Goal: Task Accomplishment & Management: Use online tool/utility

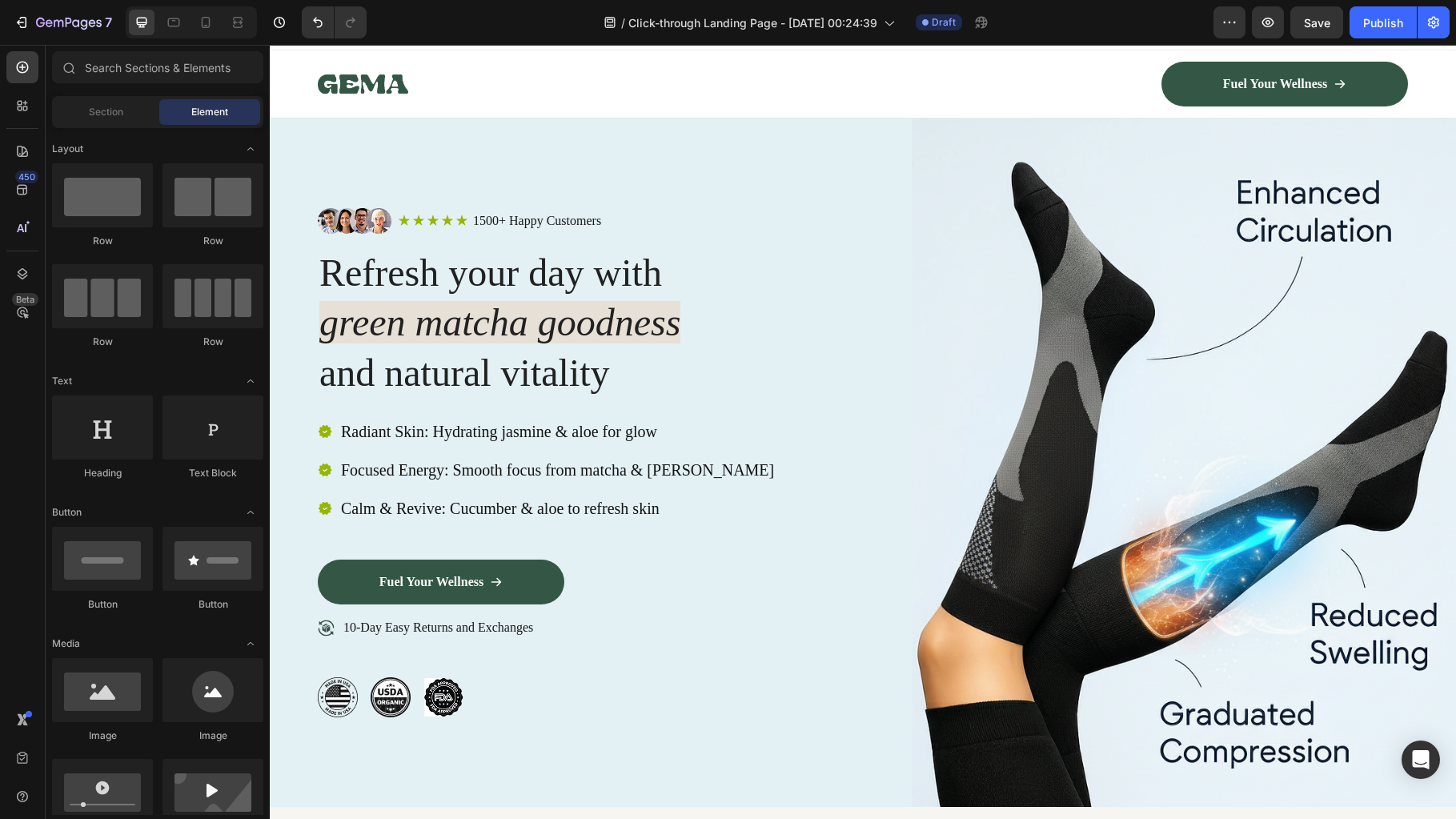
scroll to position [18, 0]
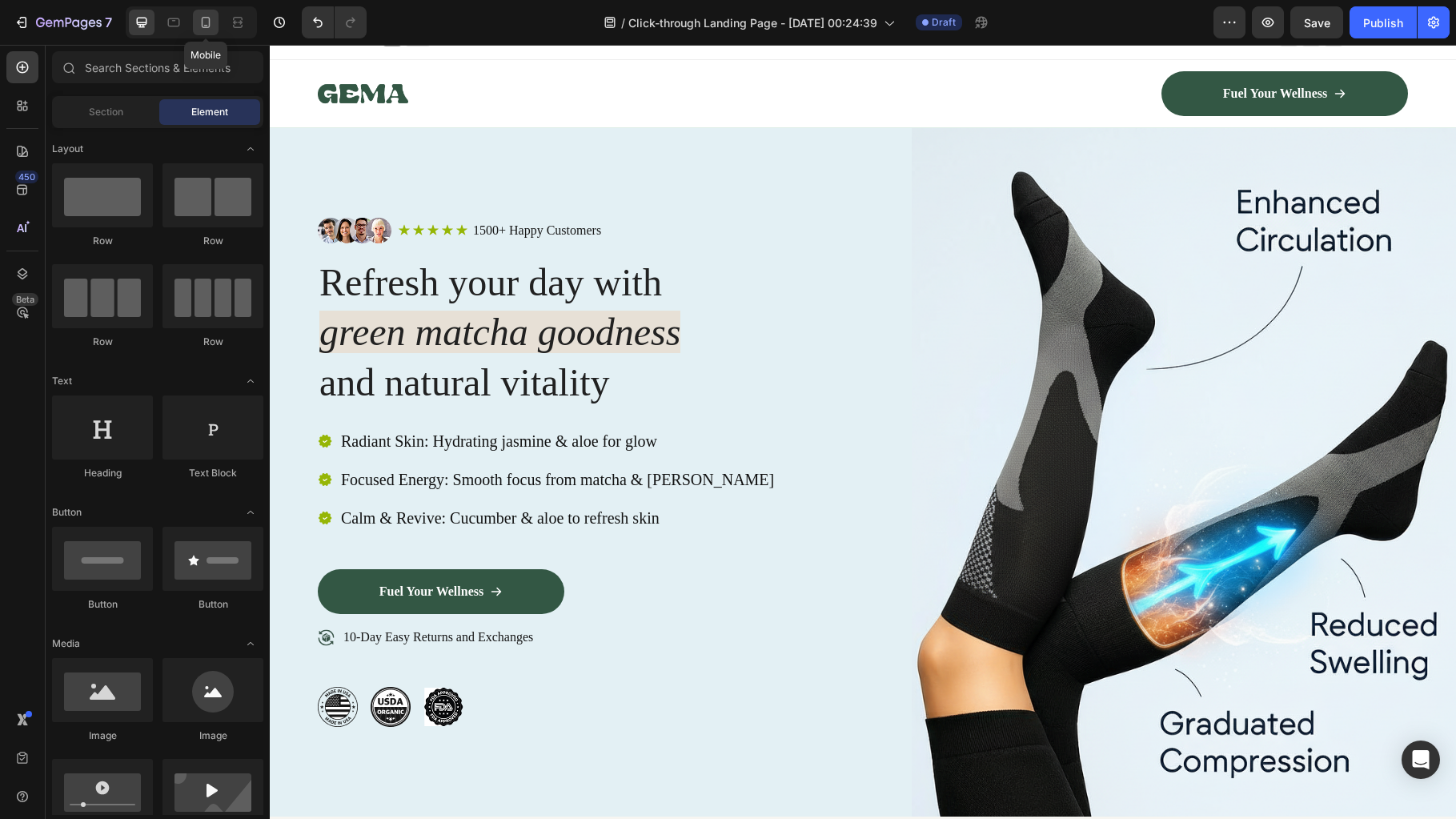
click at [203, 26] on icon at bounding box center [206, 22] width 9 height 11
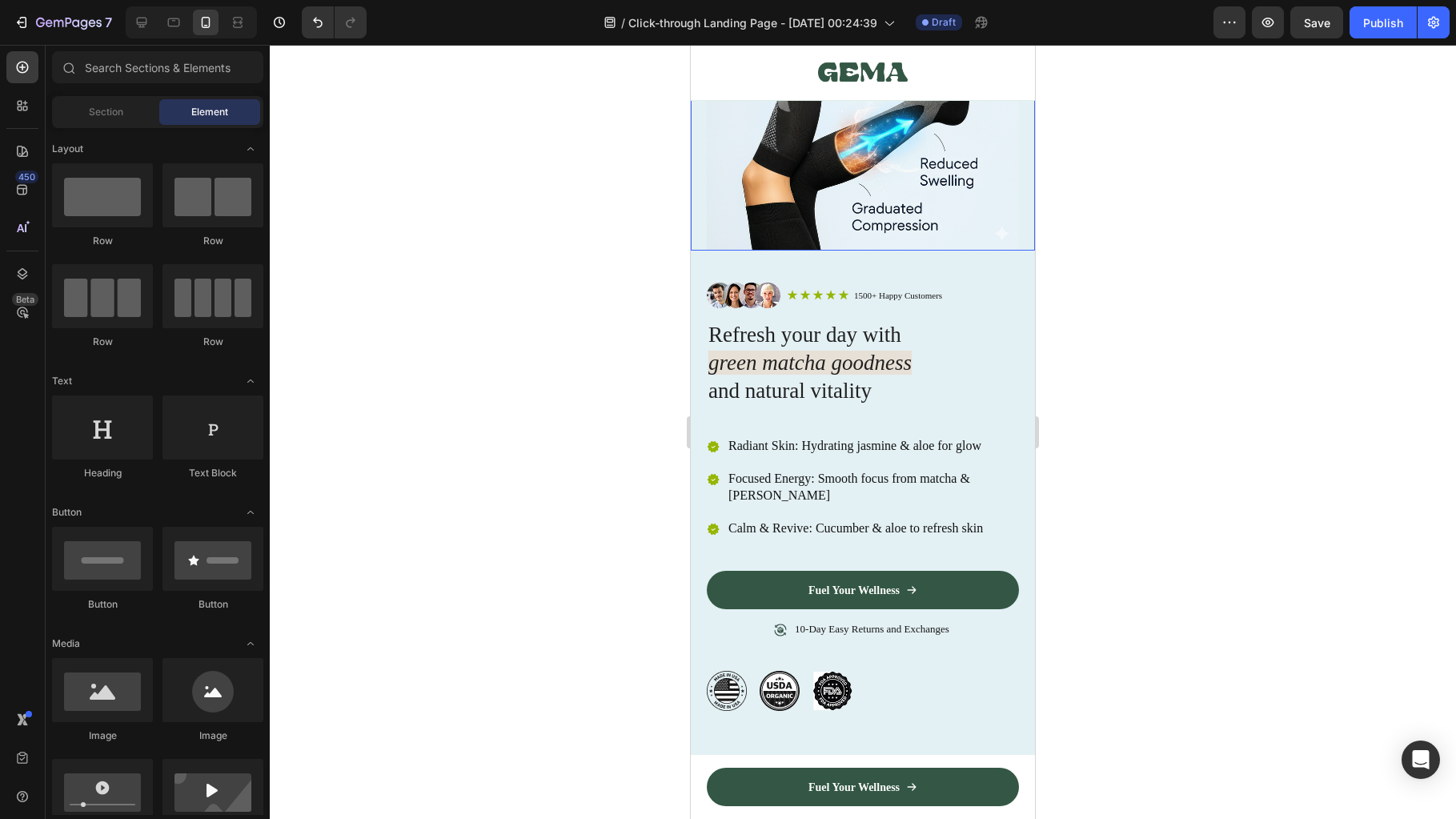
scroll to position [216, 0]
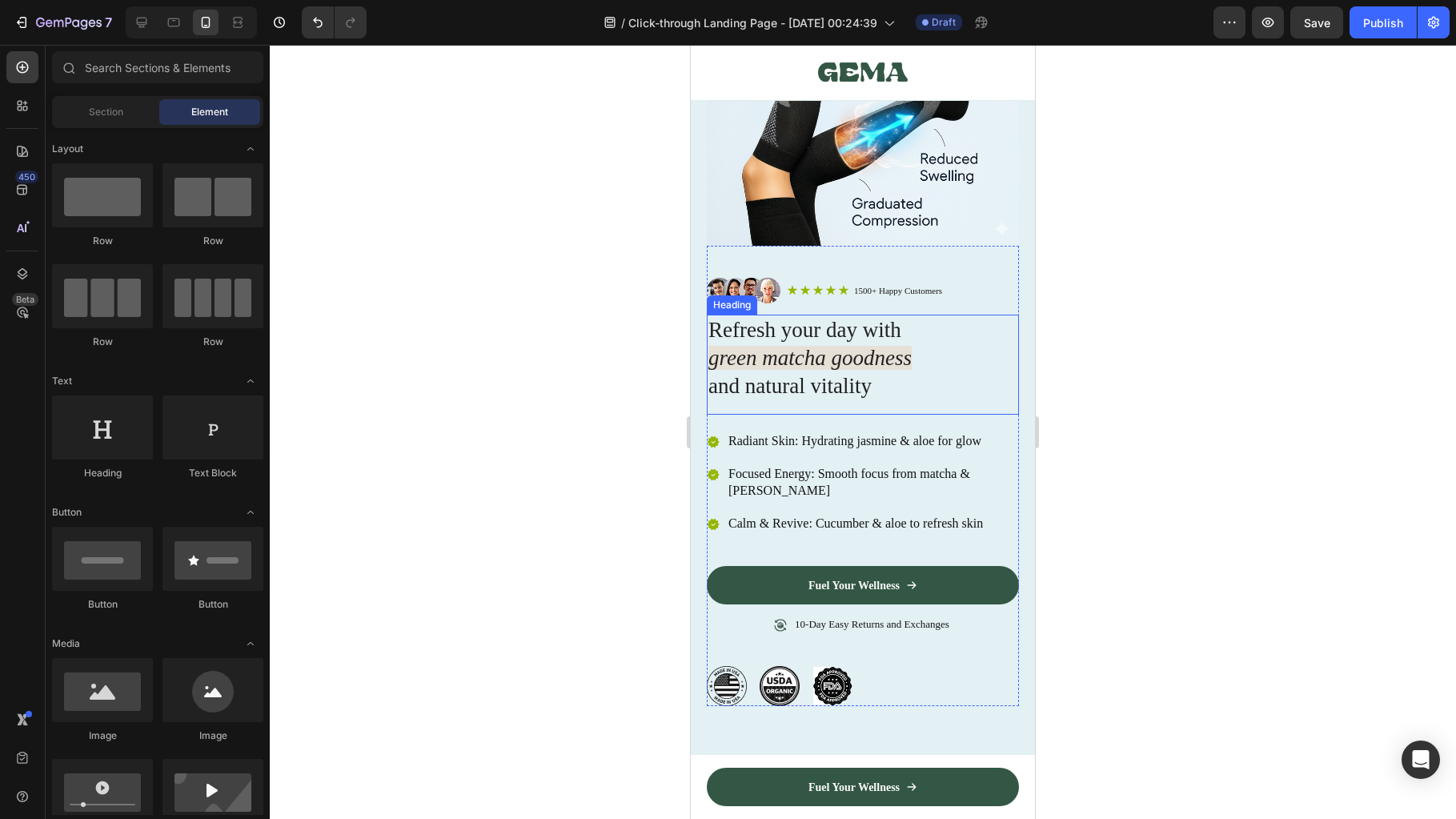
click at [876, 407] on div "Refresh your day with green matcha goodness and natural vitality Heading" at bounding box center [862, 364] width 312 height 100
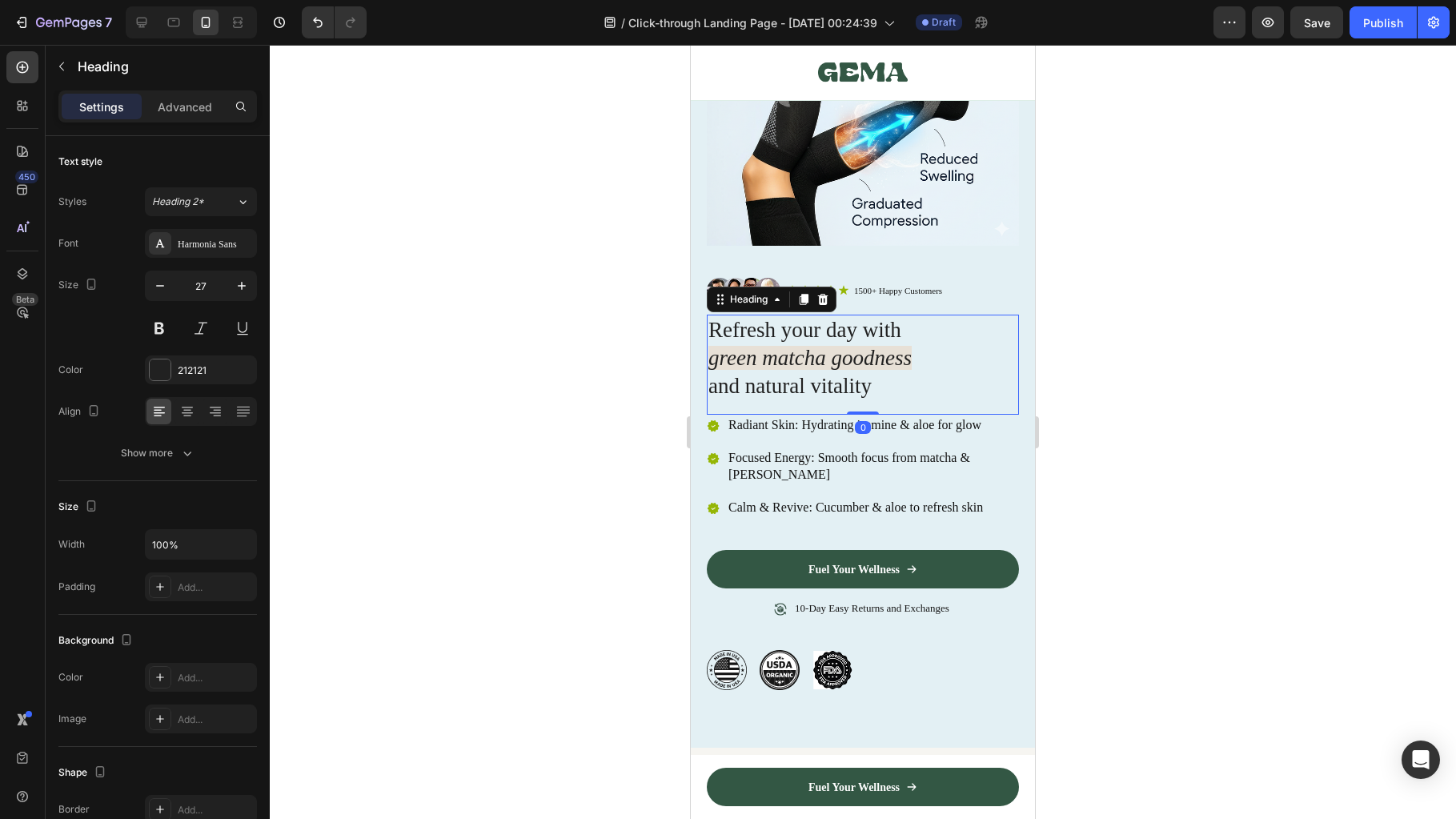
drag, startPoint x: 864, startPoint y: 428, endPoint x: 866, endPoint y: 402, distance: 26.1
click at [866, 402] on div "Refresh your day with green matcha goodness and natural vitality Heading 0" at bounding box center [862, 364] width 312 height 100
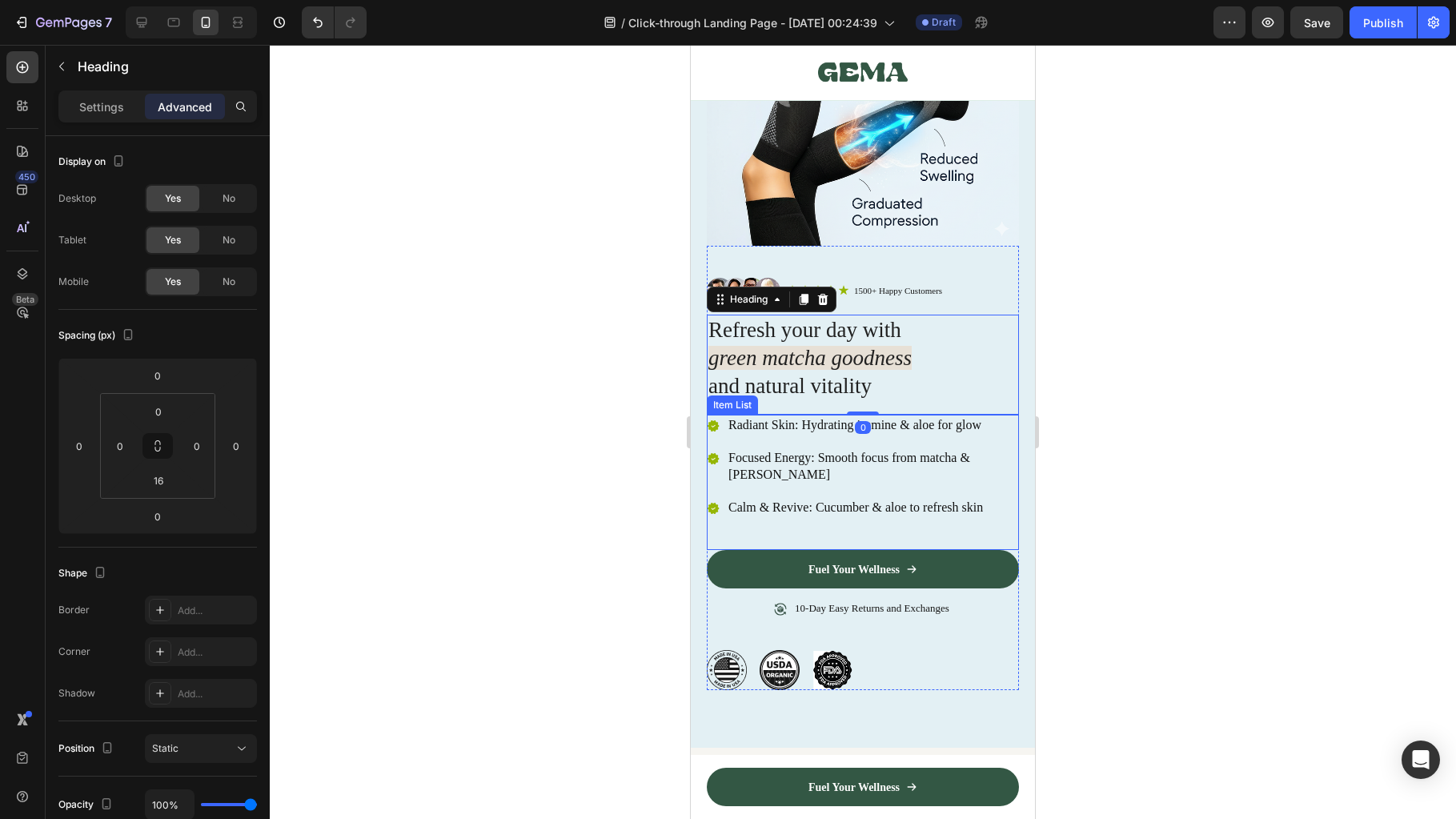
click at [866, 500] on div "Calm & Revive: Cucumber & aloe to refresh skin" at bounding box center [873, 508] width 293 height 22
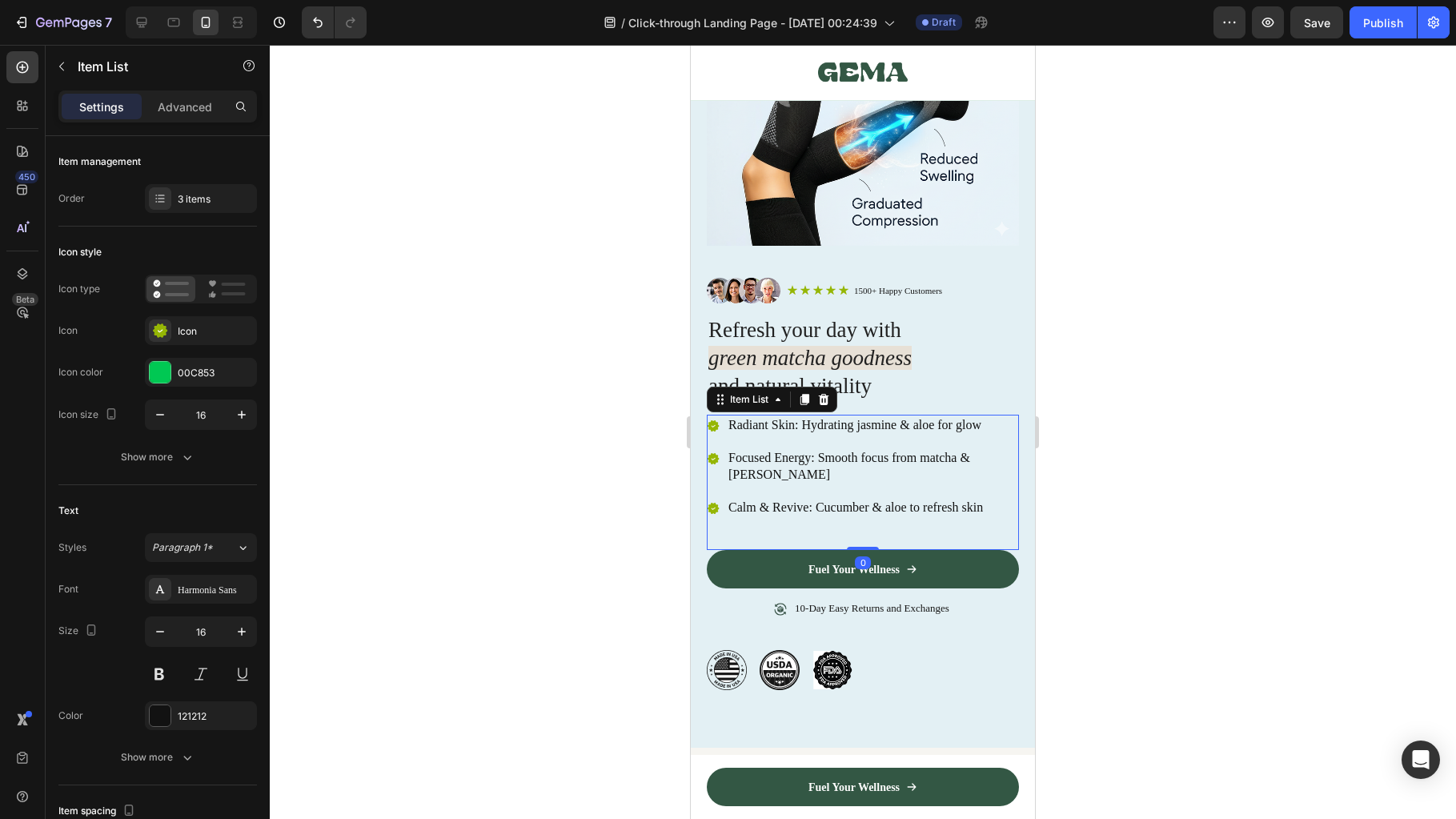
drag, startPoint x: 856, startPoint y: 531, endPoint x: 856, endPoint y: 506, distance: 25.0
click at [856, 506] on div "Radiant Skin: Hydrating jasmine & aloe for glow Focused Energy: Smooth focus fr…" at bounding box center [862, 483] width 312 height 136
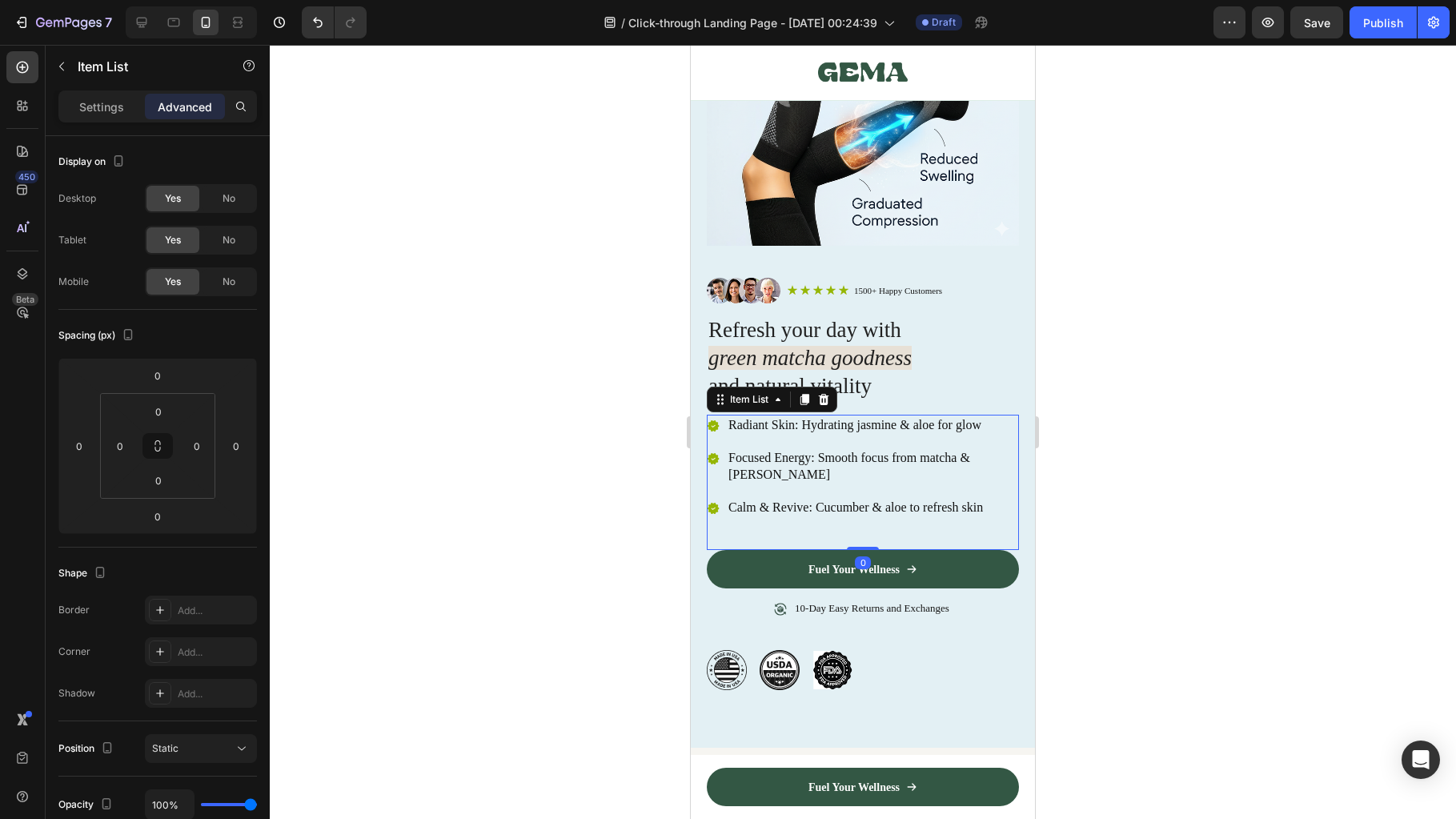
click at [802, 500] on p "Calm & Revive: Cucumber & aloe to refresh skin" at bounding box center [872, 508] width 288 height 17
click at [715, 503] on icon at bounding box center [714, 508] width 12 height 11
click at [715, 515] on div "Radiant Skin: Hydrating jasmine & aloe for glow Focused Energy: Smooth focus fr…" at bounding box center [862, 483] width 312 height 136
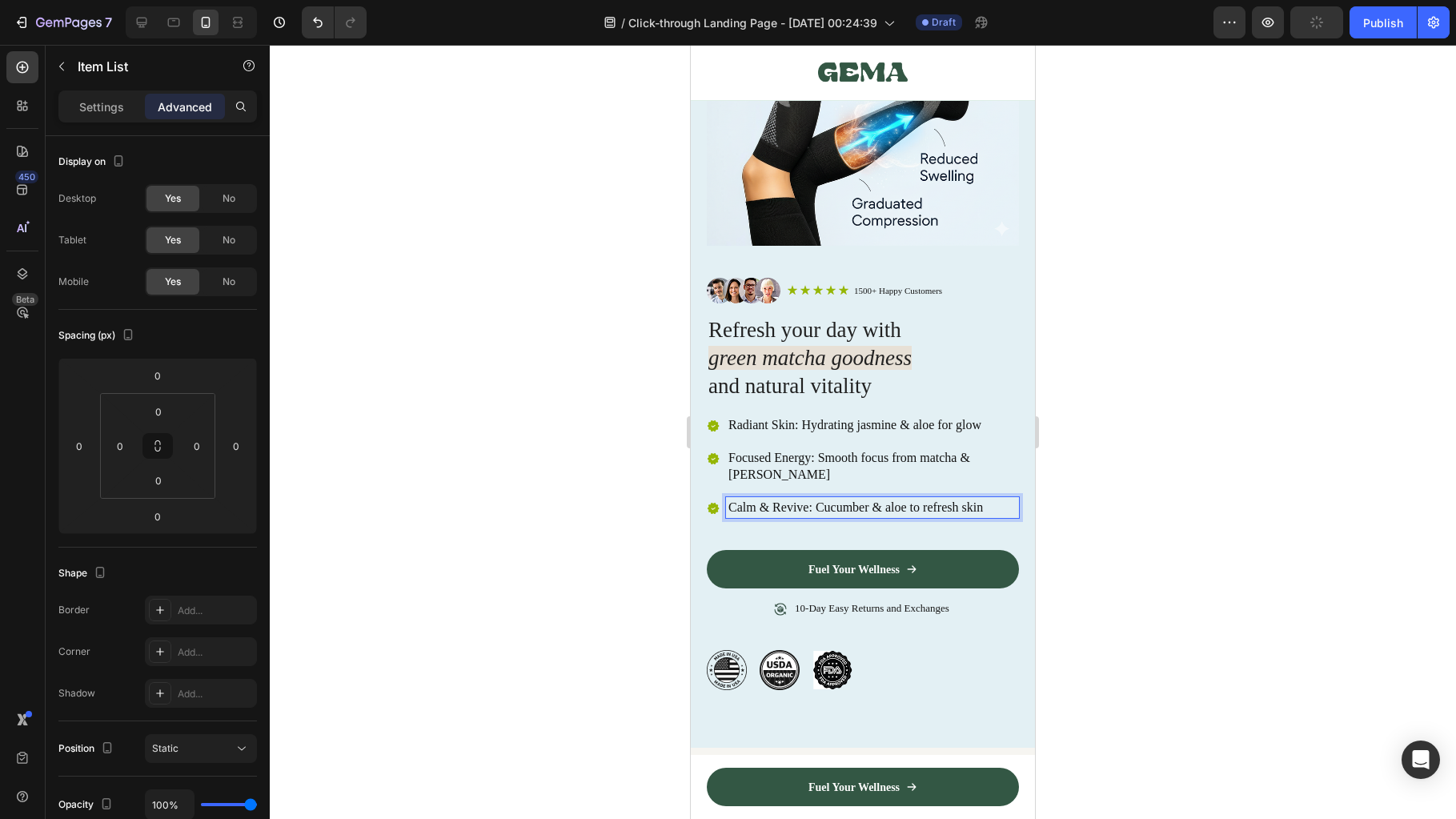
click at [789, 467] on div "Focused Energy: Smooth focus from matcha & [PERSON_NAME]" at bounding box center [873, 466] width 293 height 39
click at [719, 514] on div "Radiant Skin: Hydrating jasmine & aloe for glow Focused Energy: Smooth focus fr…" at bounding box center [862, 483] width 312 height 136
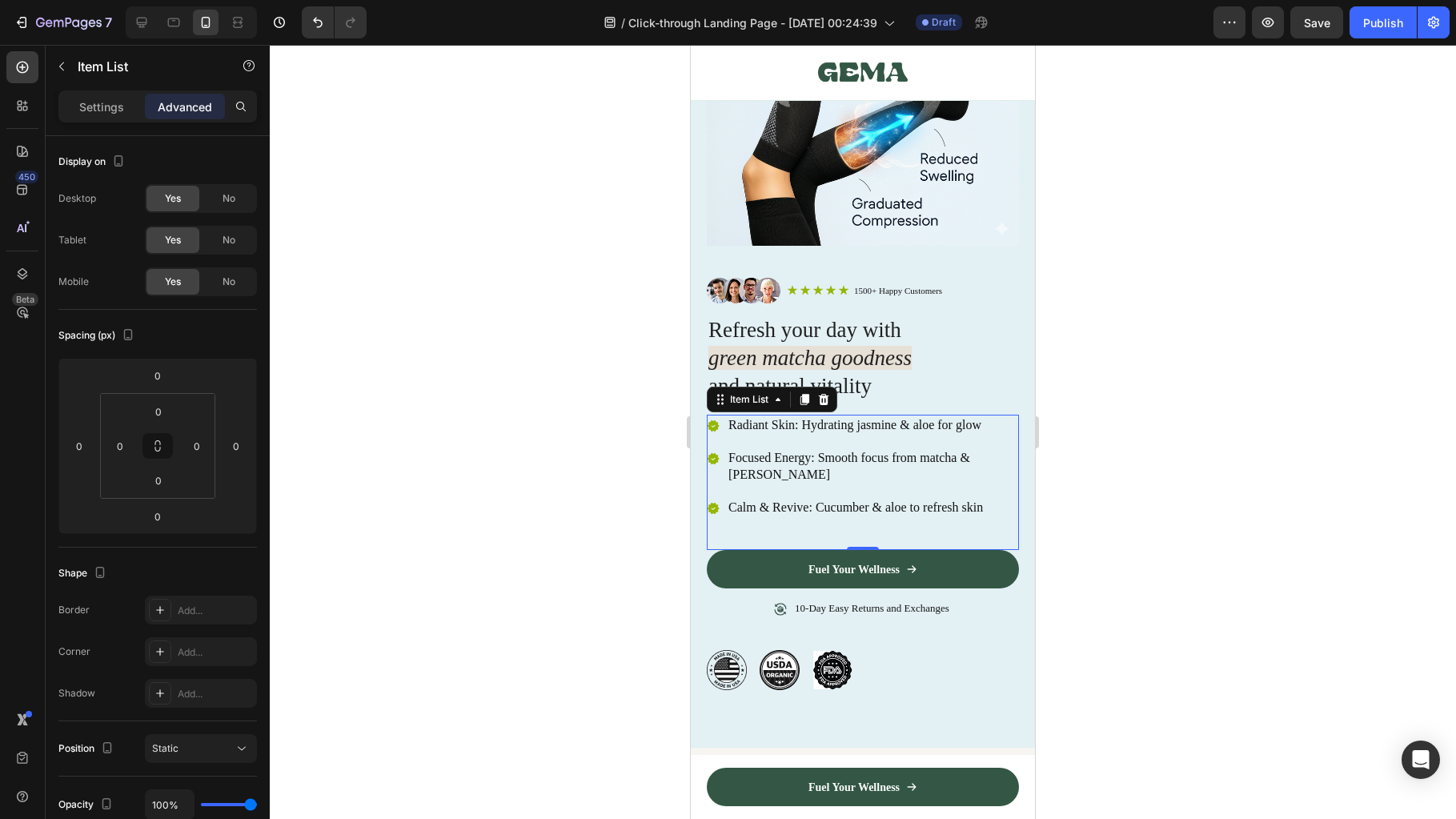
click at [725, 513] on div "Radiant Skin: Hydrating jasmine & aloe for glow Focused Energy: Smooth focus fr…" at bounding box center [862, 483] width 312 height 136
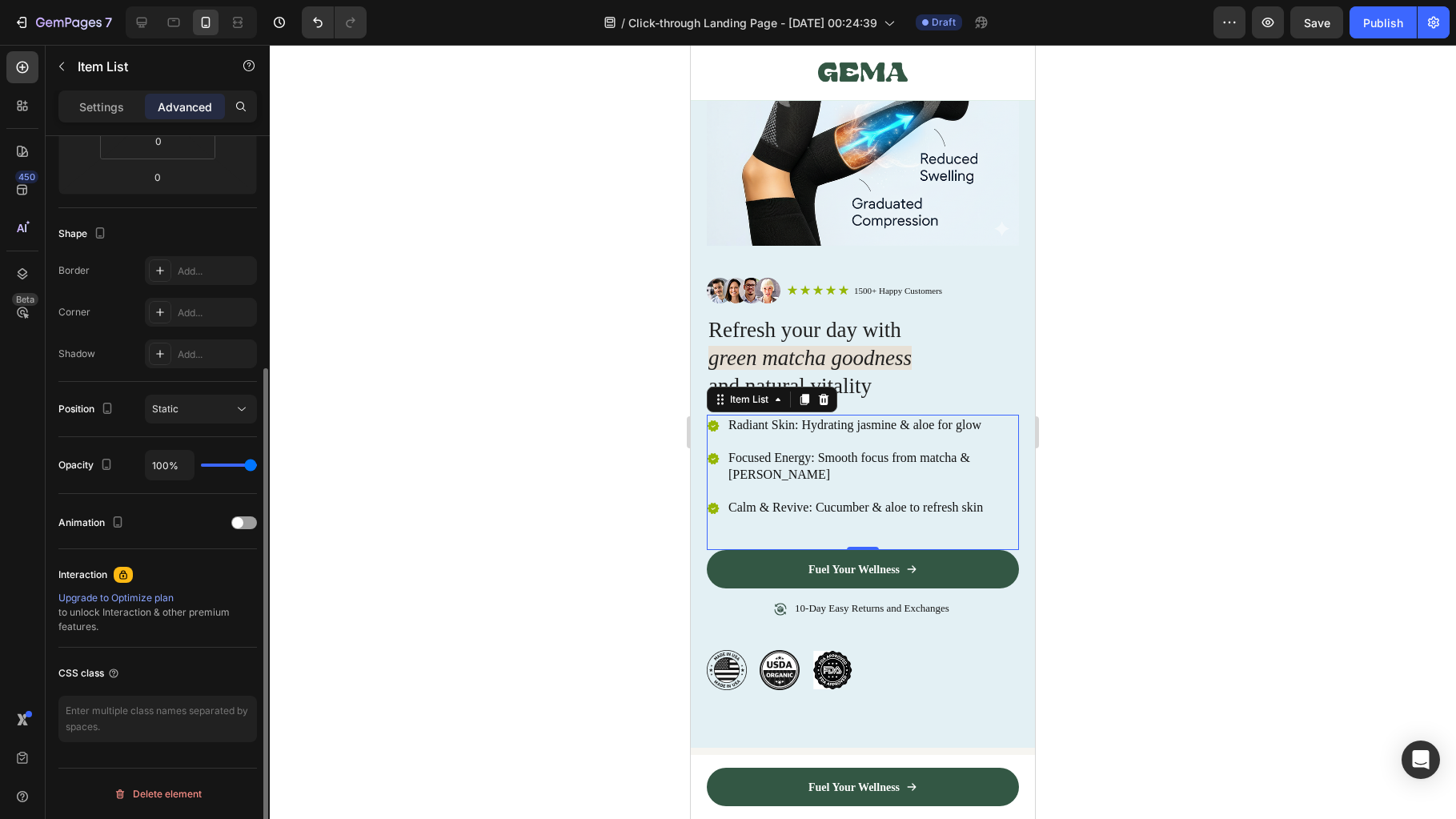
scroll to position [0, 0]
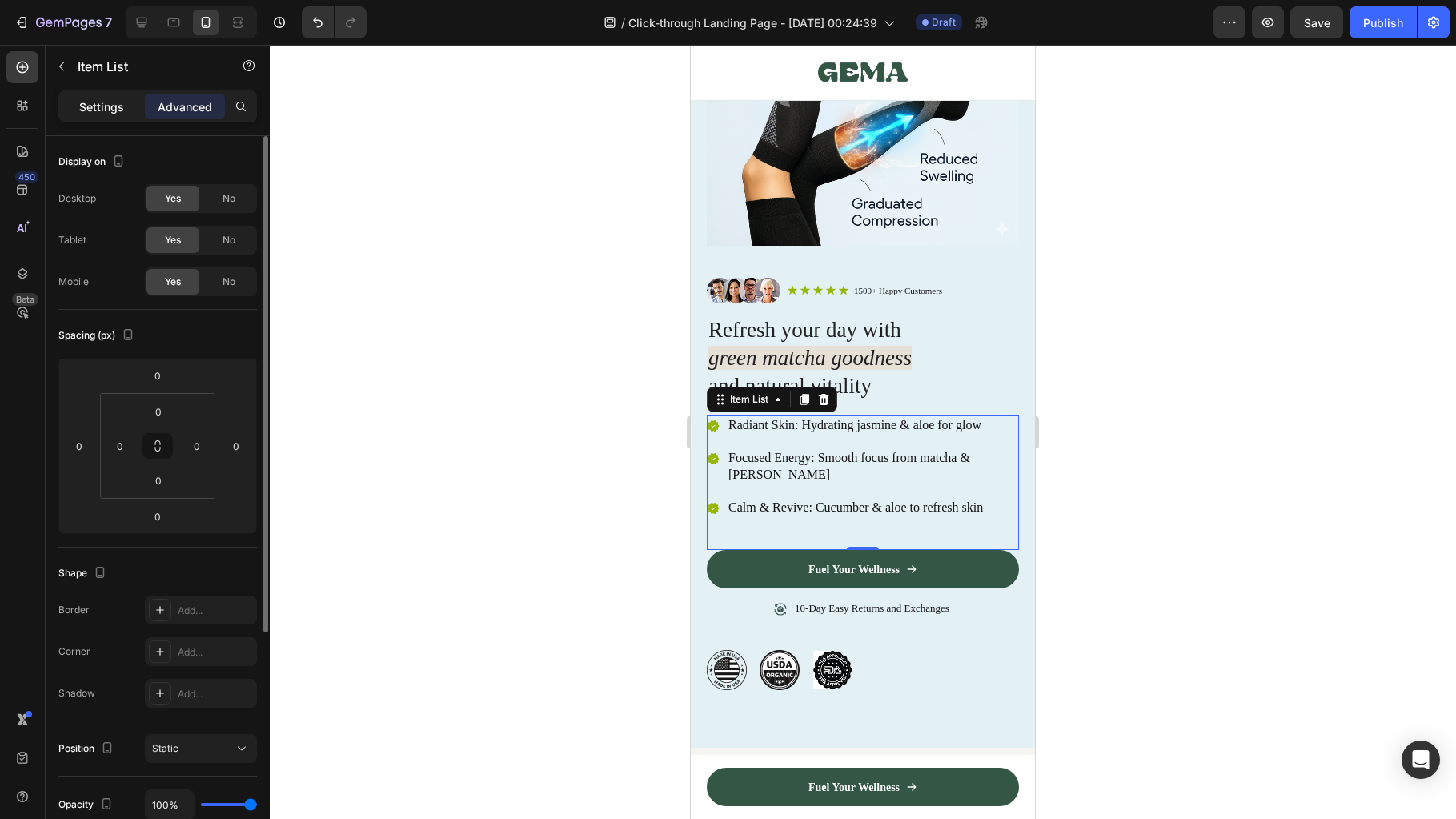
click at [104, 114] on p "Settings" at bounding box center [101, 107] width 45 height 17
type input "8"
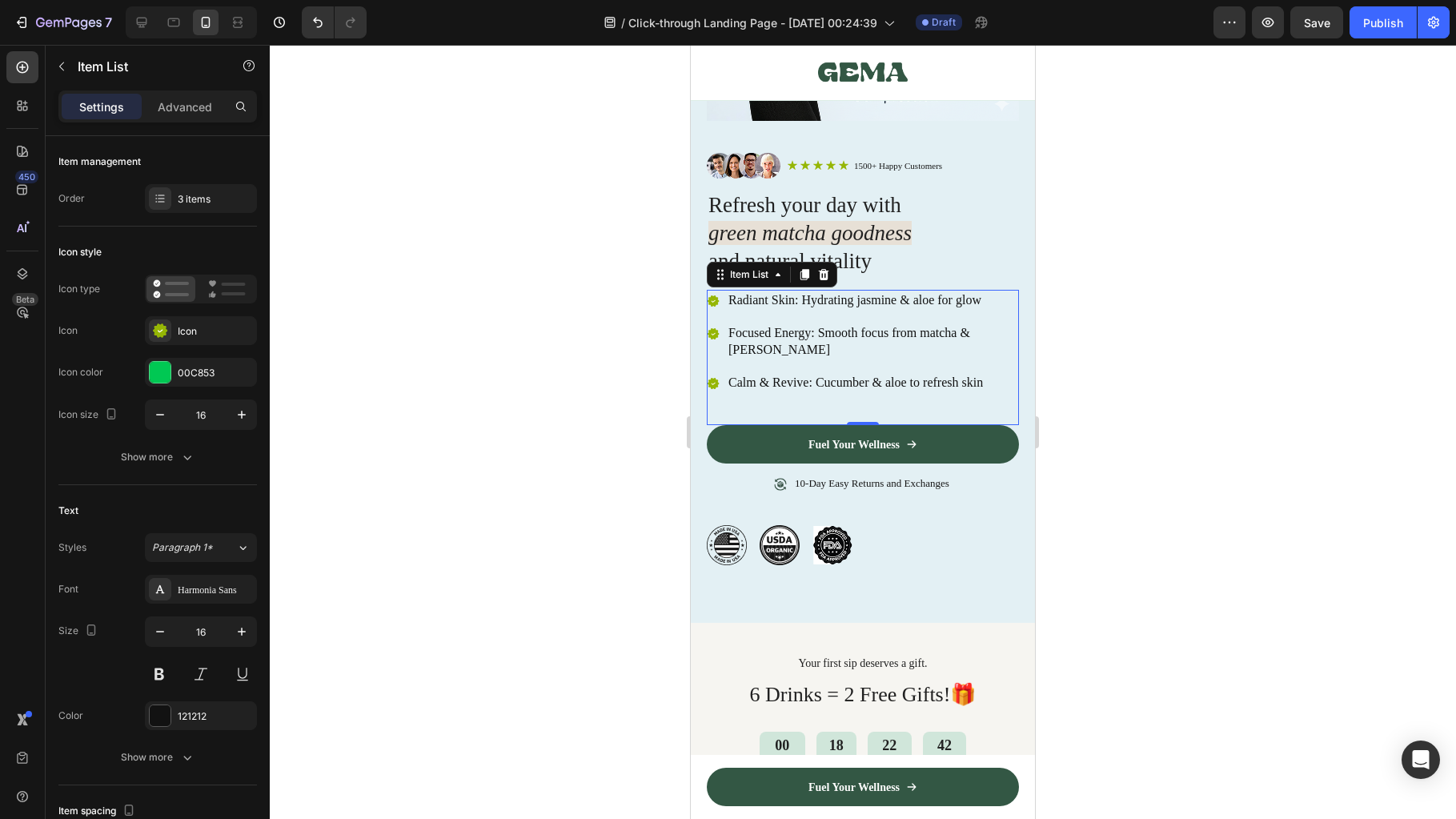
scroll to position [346, 0]
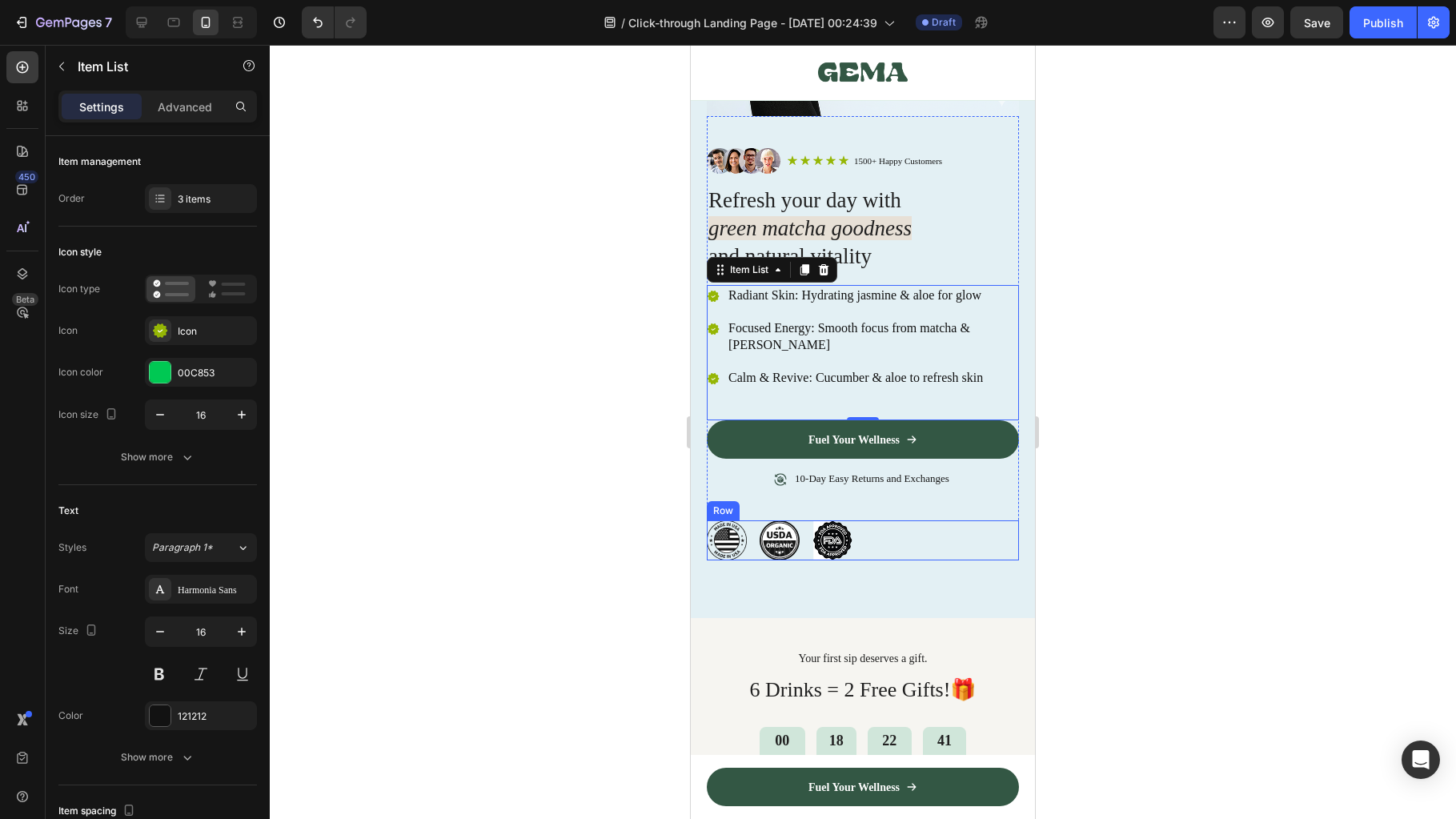
click at [884, 524] on div "Image Image Image Row" at bounding box center [862, 540] width 312 height 40
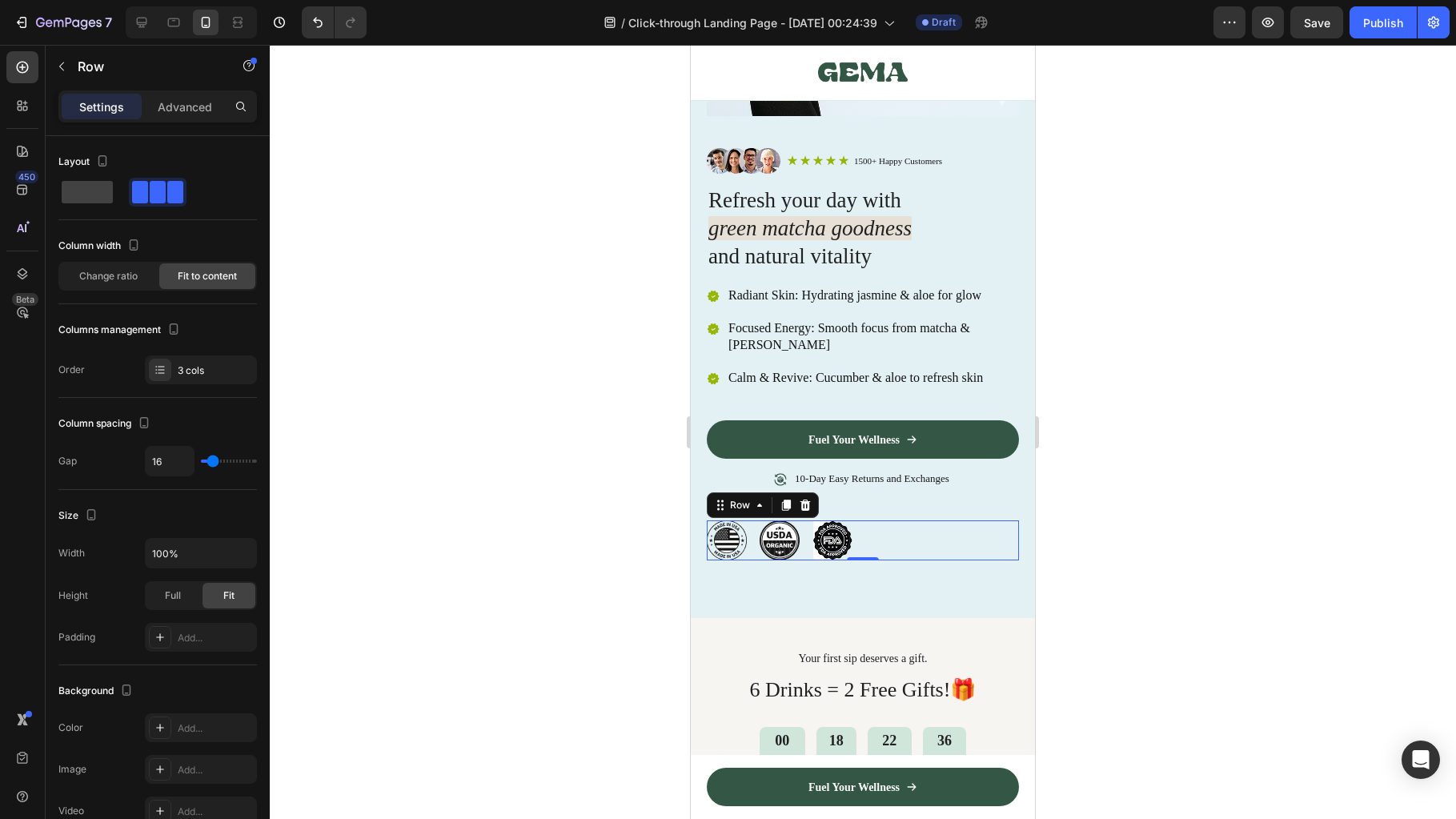
click at [804, 528] on div "Image Image Image Row 0" at bounding box center [862, 540] width 312 height 40
click at [99, 191] on span at bounding box center [87, 192] width 51 height 22
type input "0"
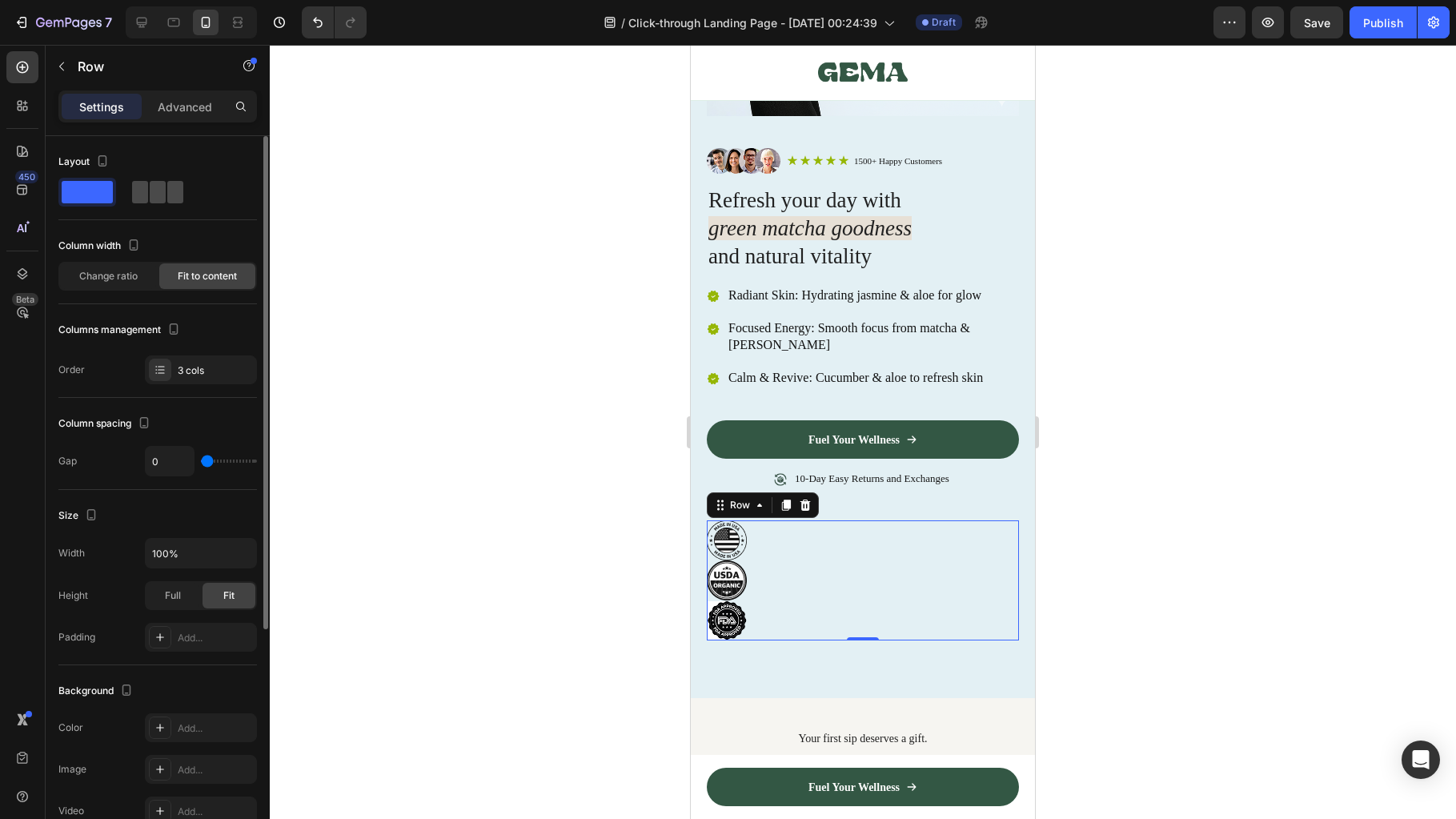
click at [168, 191] on span at bounding box center [176, 192] width 16 height 22
type input "16"
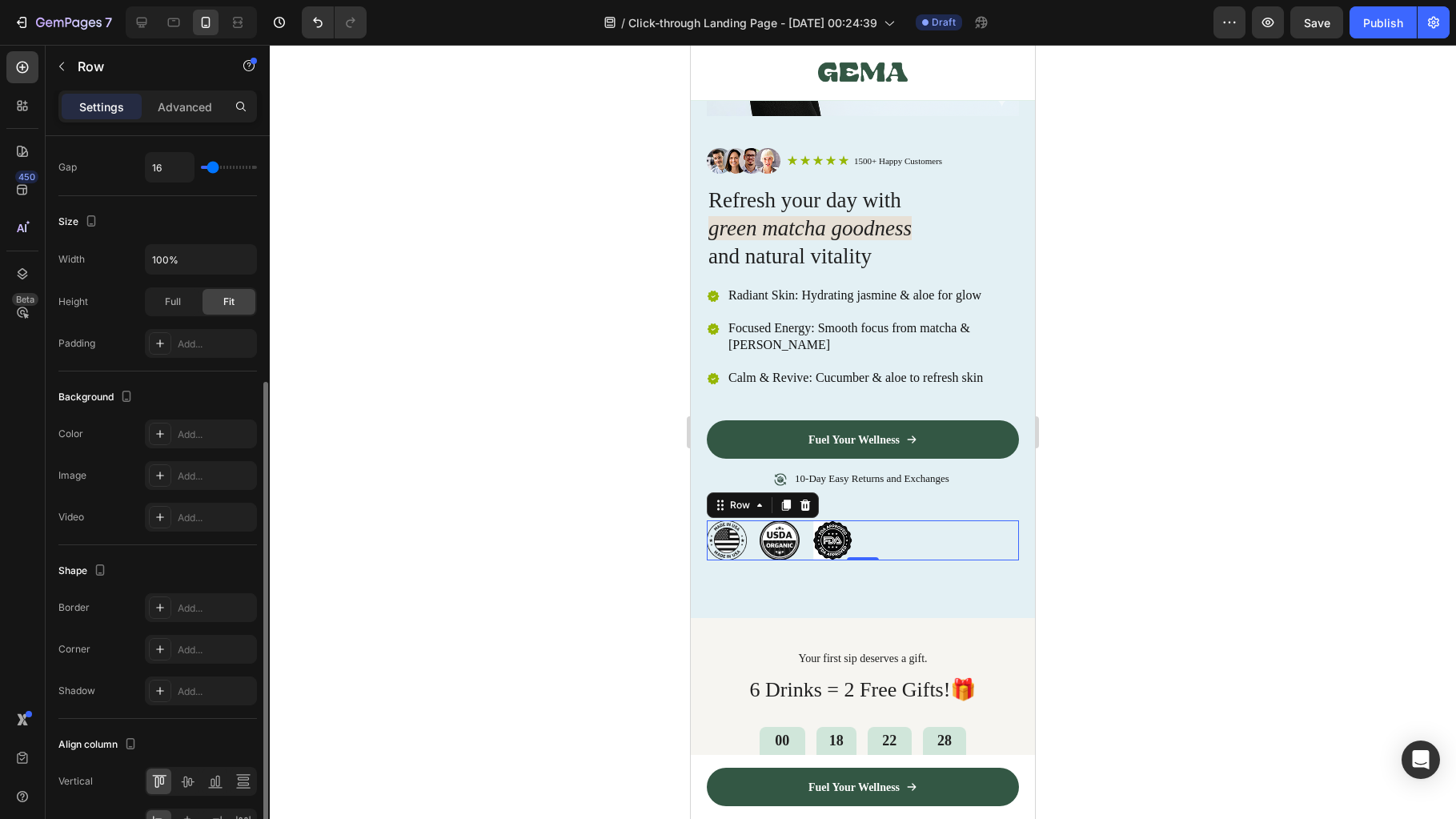
scroll to position [389, 0]
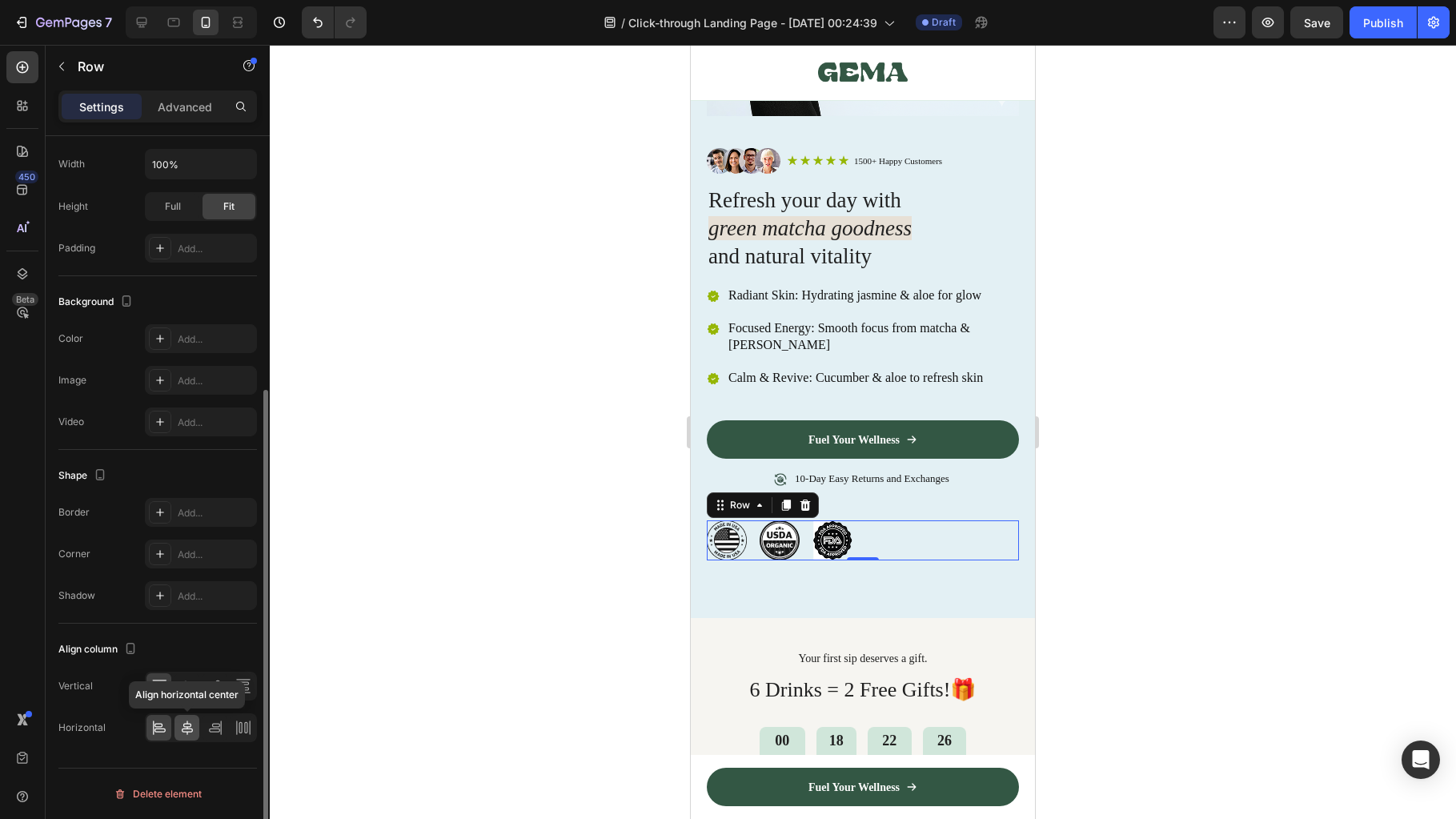
click at [185, 728] on icon at bounding box center [187, 727] width 11 height 14
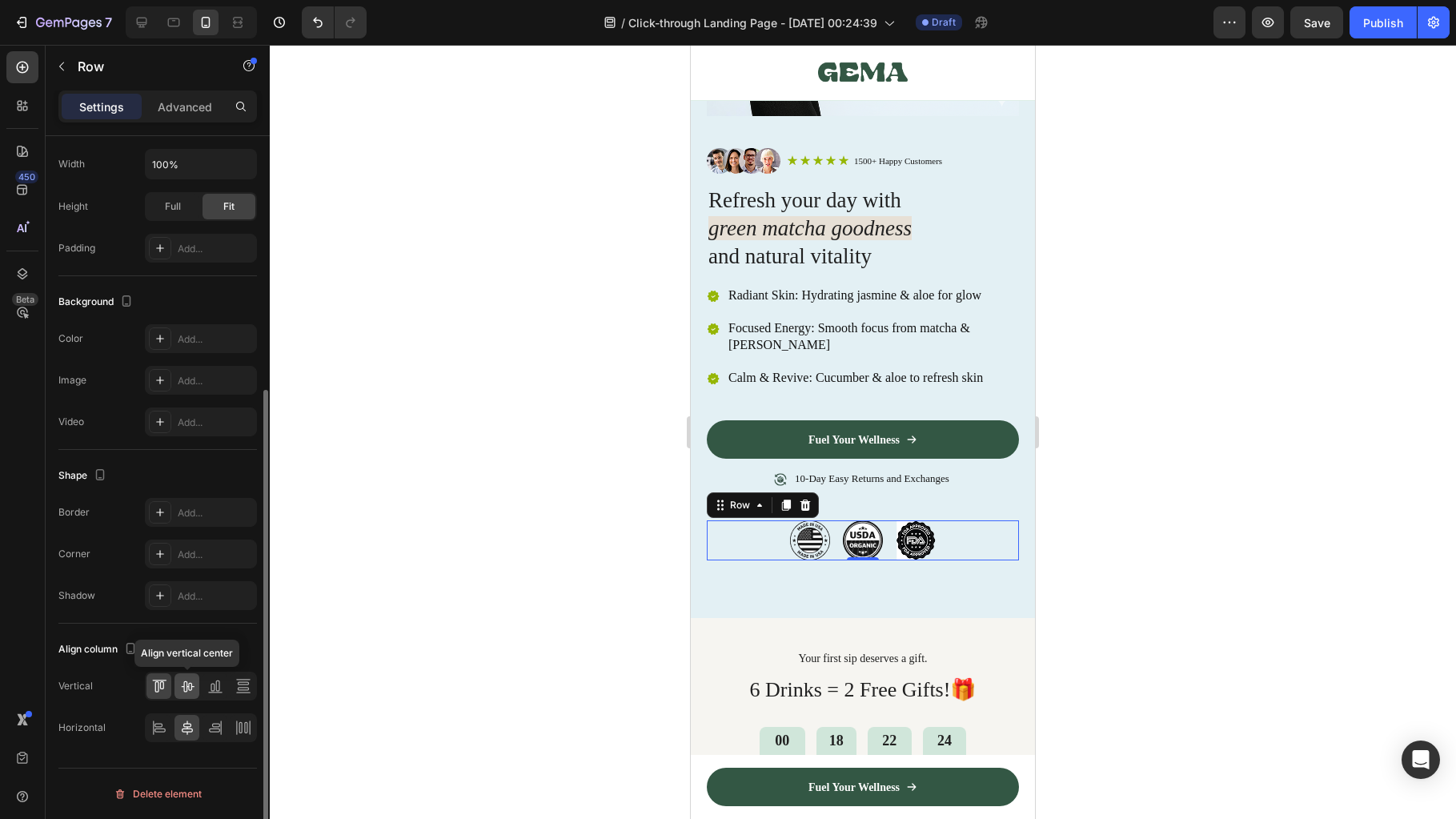
click at [185, 686] on icon at bounding box center [188, 685] width 16 height 16
click at [962, 565] on div "Image Icon Icon Icon Icon Icon Icon List 1500+ Happy Customers Text Block Row R…" at bounding box center [862, 366] width 344 height 502
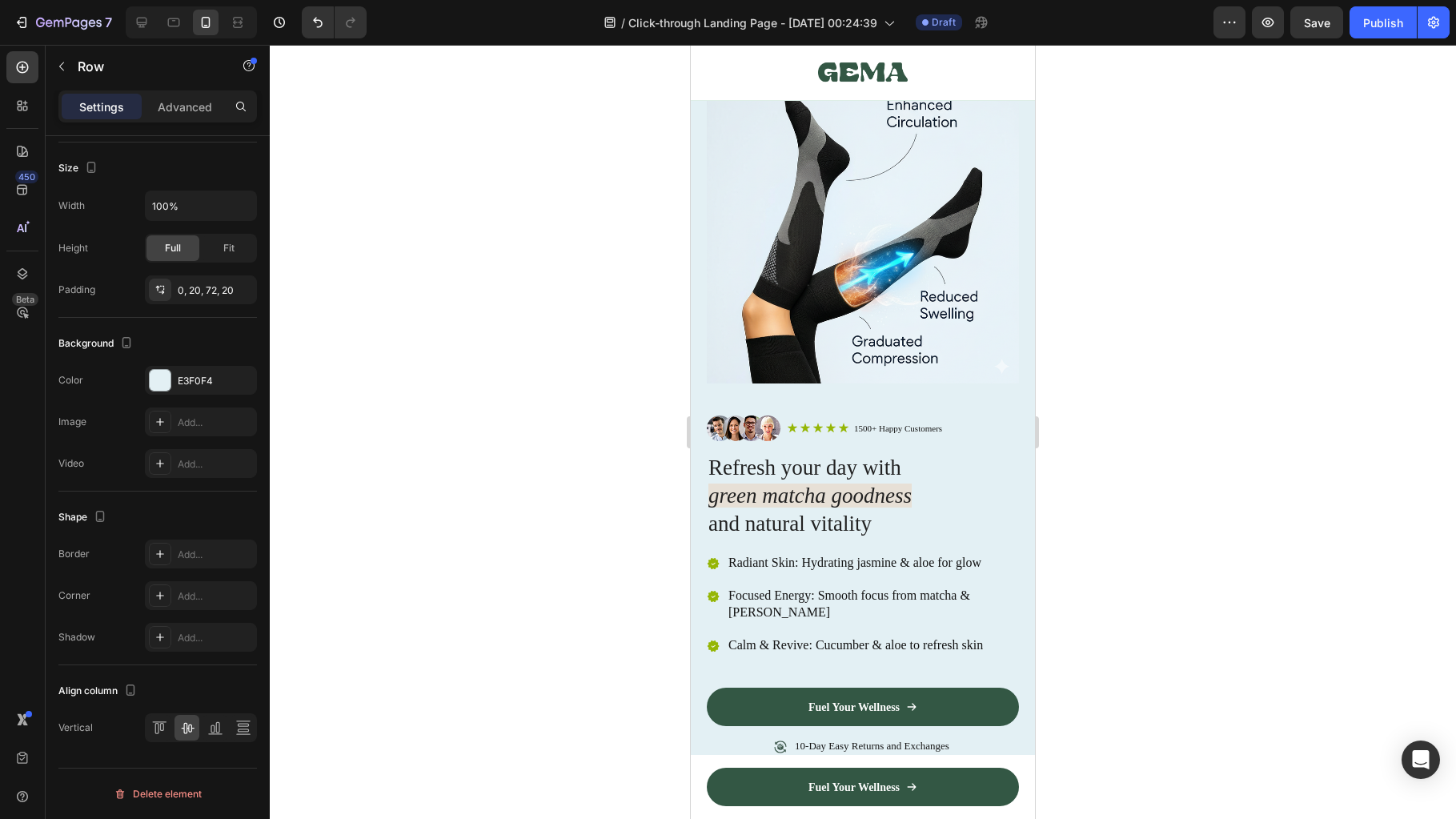
scroll to position [0, 0]
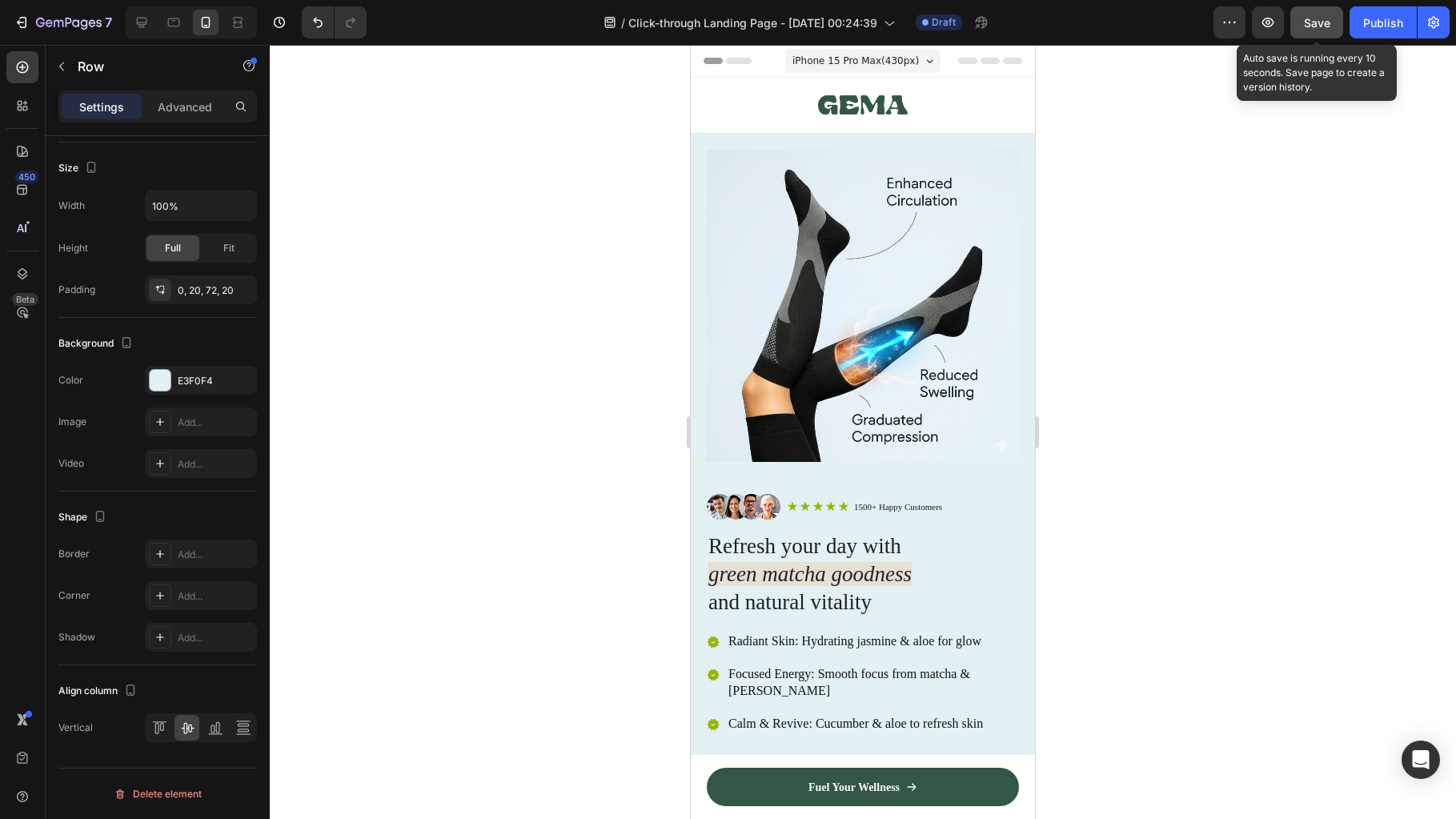
click at [1316, 35] on button "Save" at bounding box center [1316, 22] width 53 height 32
click at [1321, 31] on button "Save" at bounding box center [1316, 22] width 53 height 32
click at [1184, 219] on div at bounding box center [862, 432] width 1187 height 774
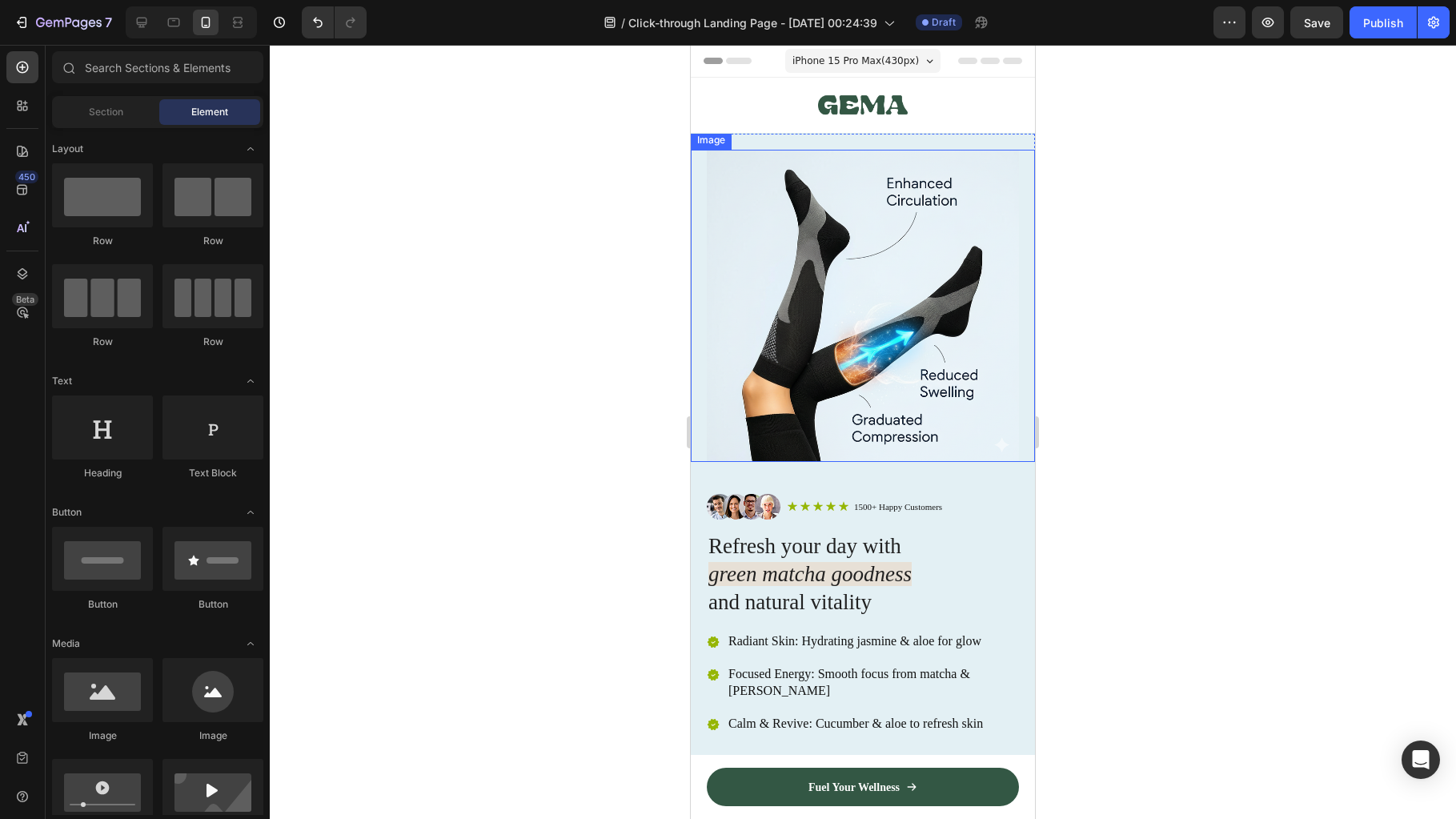
click at [1179, 323] on div at bounding box center [862, 432] width 1187 height 774
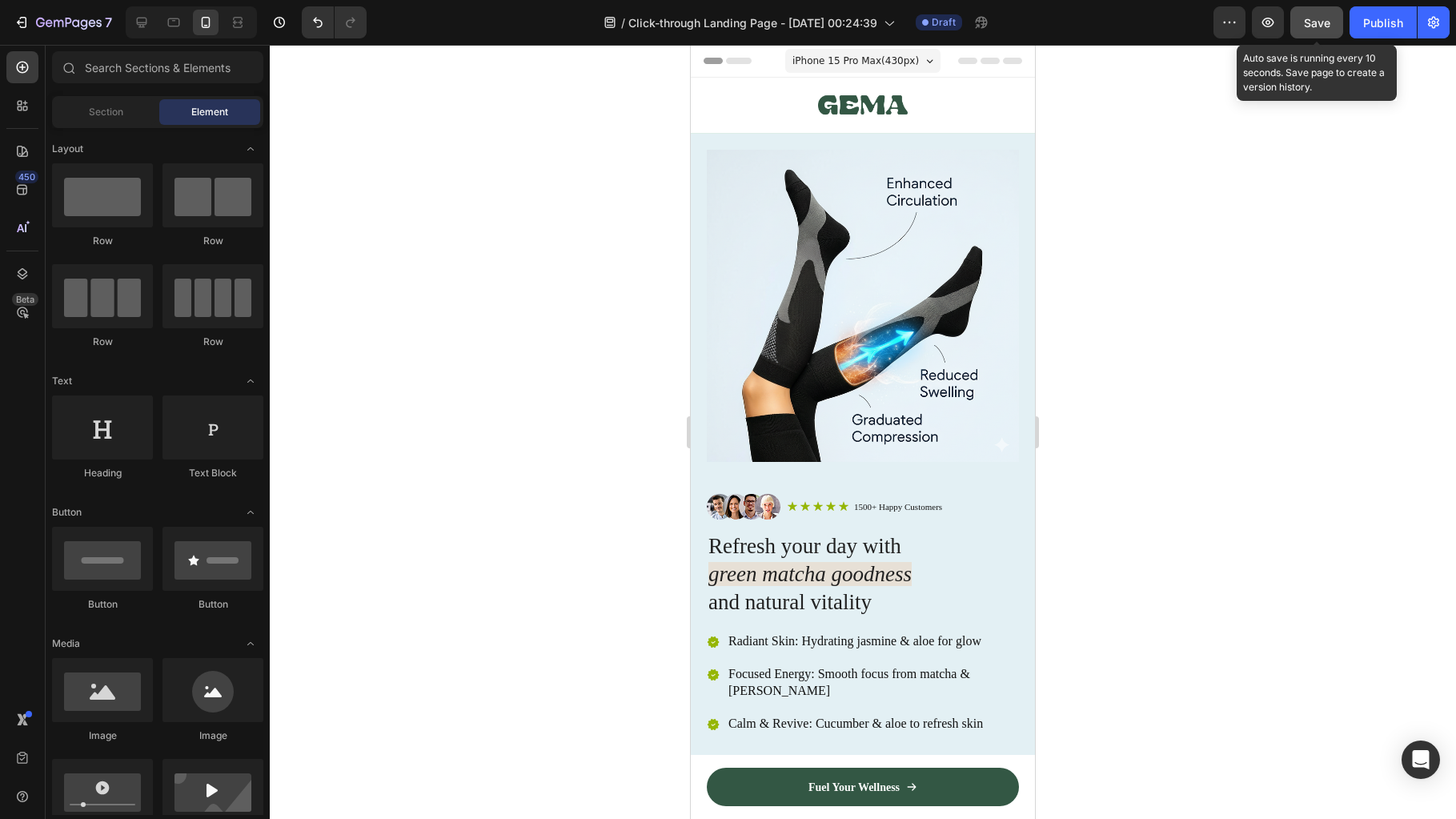
click at [1334, 21] on button "Save" at bounding box center [1316, 22] width 53 height 32
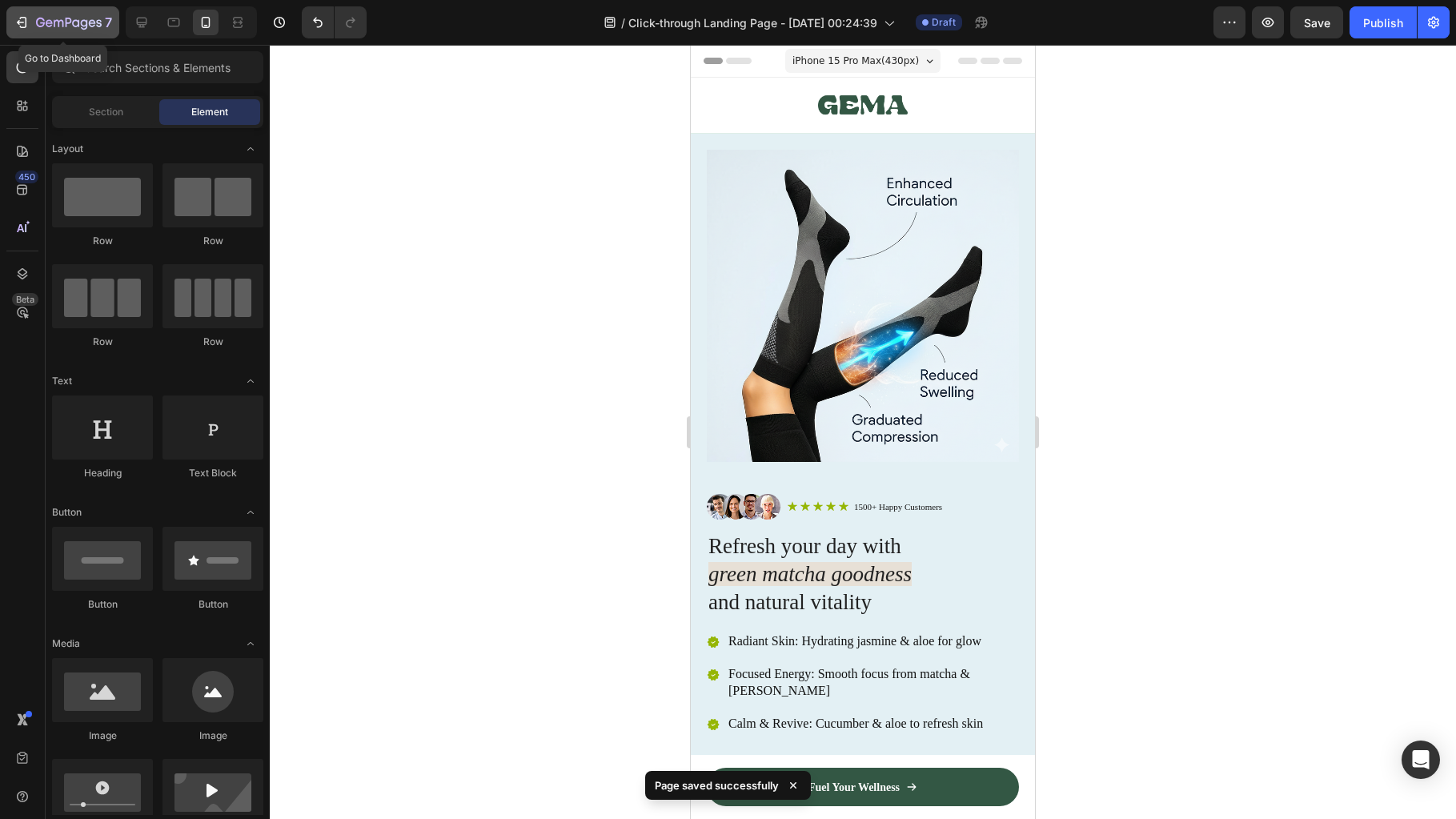
click at [40, 27] on icon "button" at bounding box center [69, 24] width 66 height 14
